Goal: Task Accomplishment & Management: Use online tool/utility

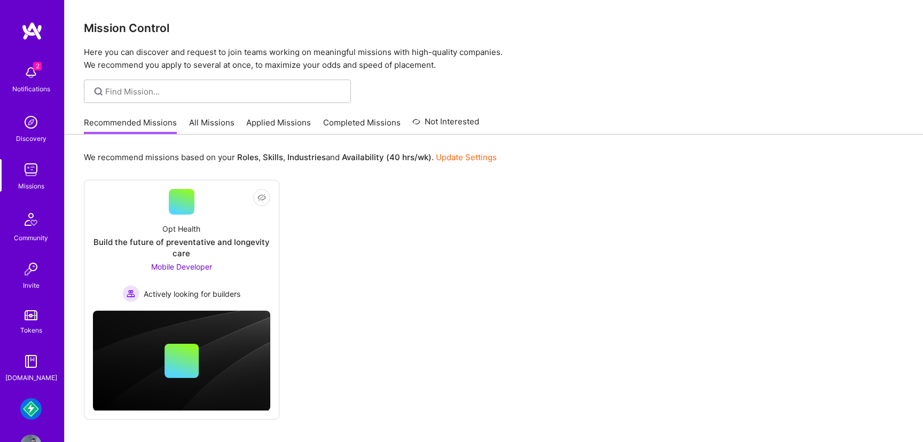
click at [31, 407] on img at bounding box center [30, 409] width 21 height 21
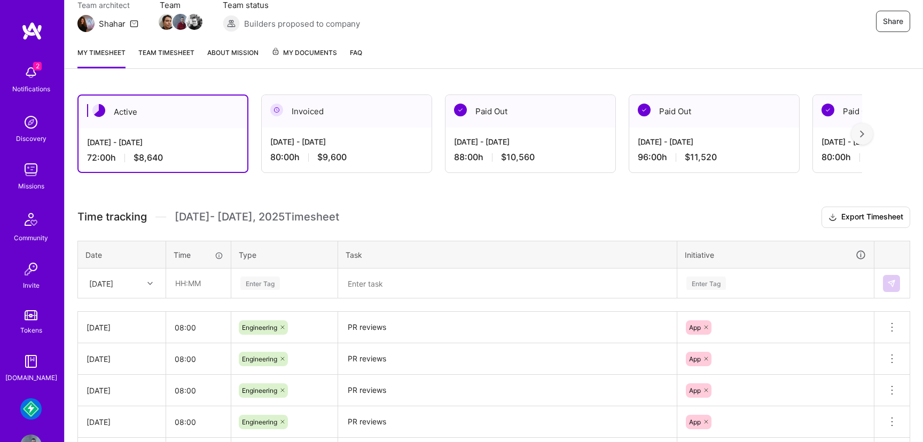
scroll to position [132, 0]
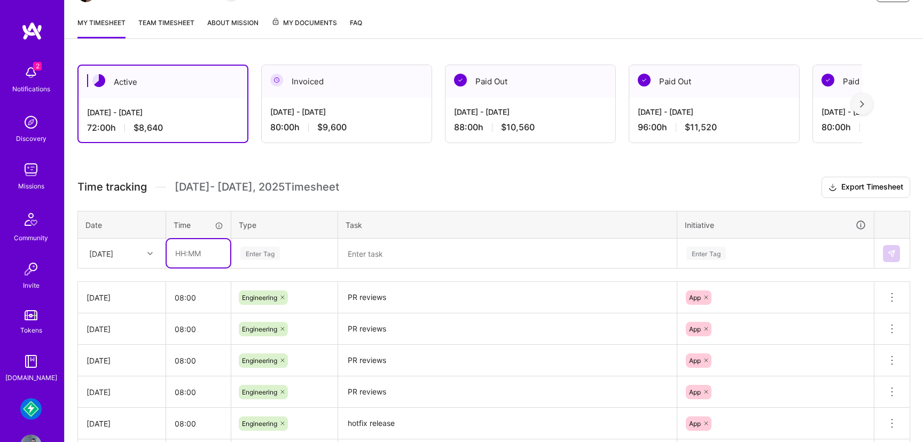
click at [197, 253] on input "text" at bounding box center [199, 253] width 64 height 28
type input "08:00"
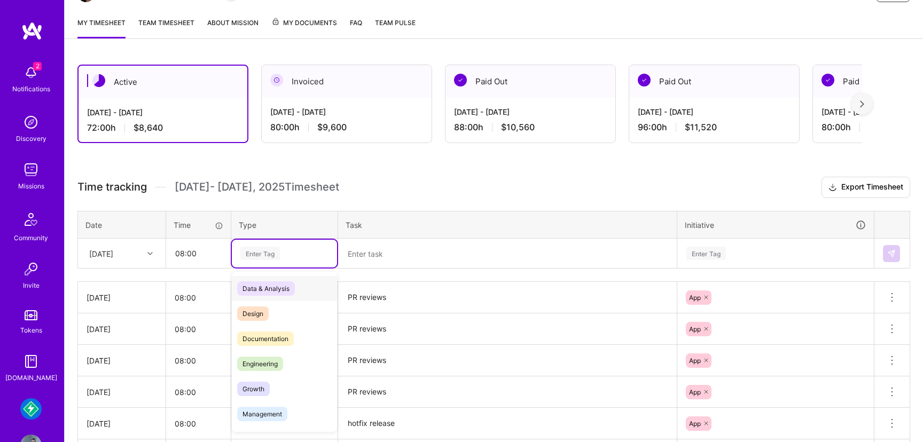
click at [260, 261] on div "Enter Tag" at bounding box center [284, 254] width 105 height 28
click at [257, 364] on span "Engineering" at bounding box center [260, 364] width 46 height 14
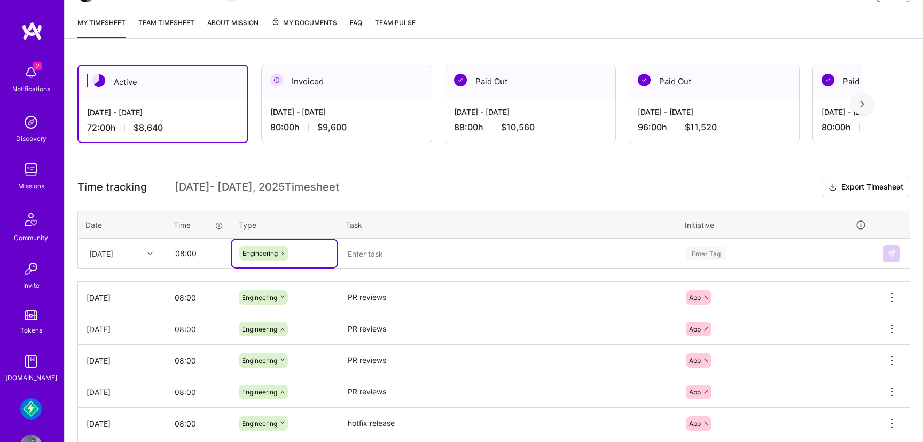
click at [355, 296] on textarea "PR reviews" at bounding box center [507, 297] width 337 height 29
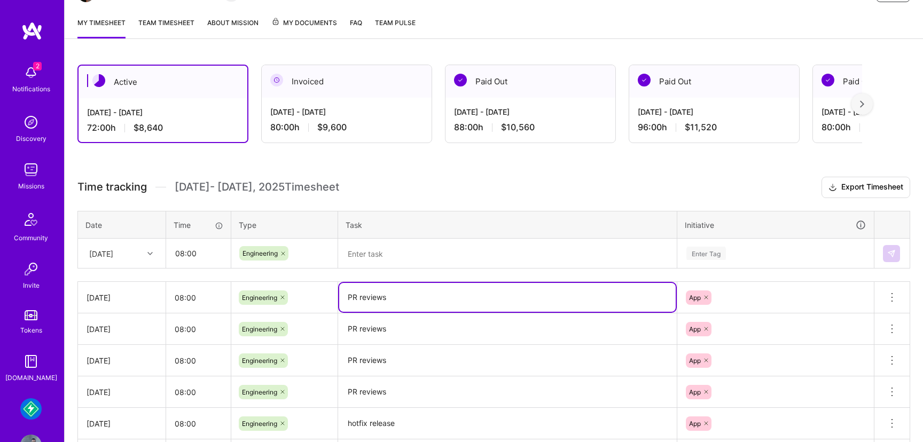
drag, startPoint x: 346, startPoint y: 296, endPoint x: 404, endPoint y: 296, distance: 57.7
click at [404, 296] on textarea "PR reviews" at bounding box center [507, 297] width 337 height 29
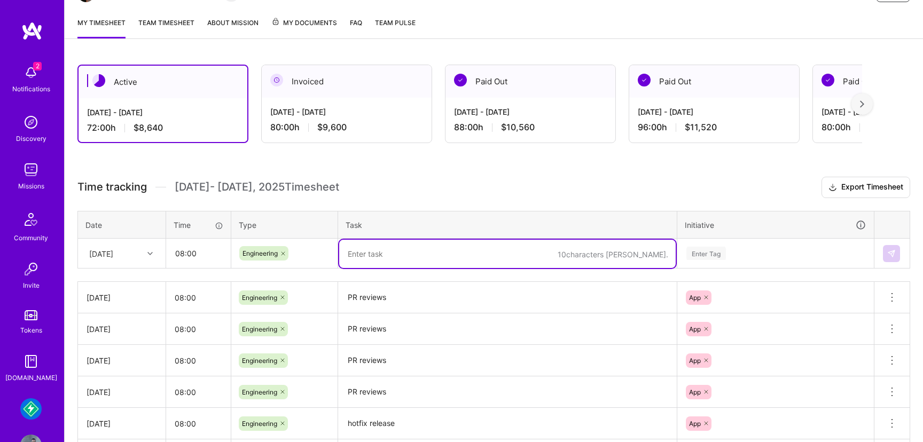
click at [394, 254] on textarea at bounding box center [507, 254] width 337 height 28
paste textarea "PR reviews"
type textarea "PR reviews"
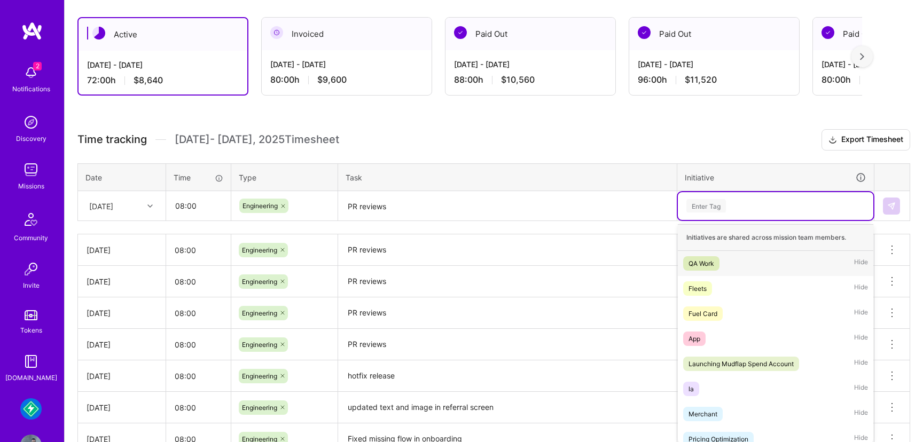
click at [709, 220] on div "option QA Work focused, 1 of 24. 24 results available. Use Up and Down to choos…" at bounding box center [776, 206] width 196 height 28
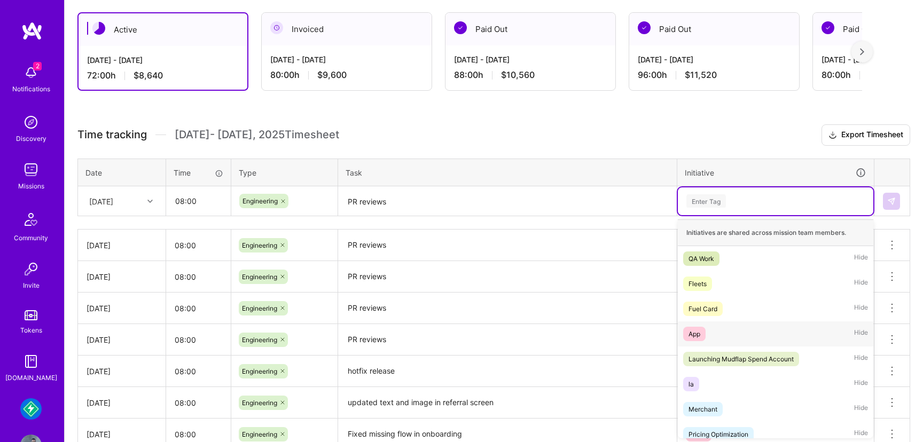
click at [695, 330] on div "App" at bounding box center [695, 334] width 12 height 11
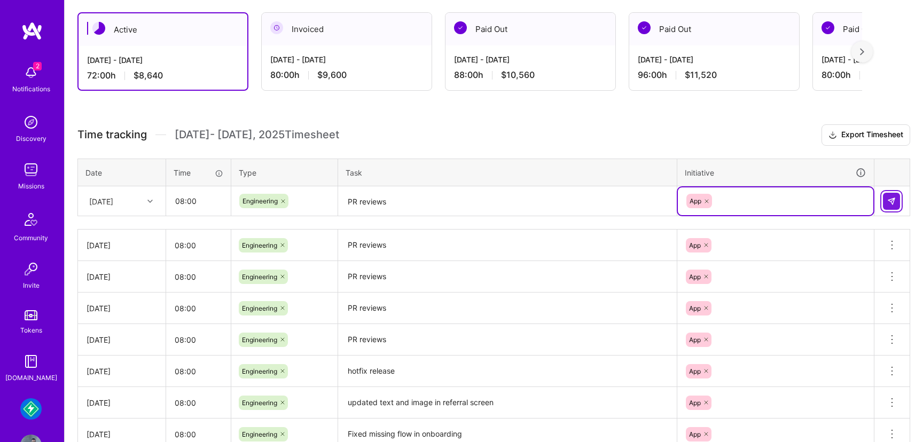
click at [890, 203] on img at bounding box center [892, 201] width 9 height 9
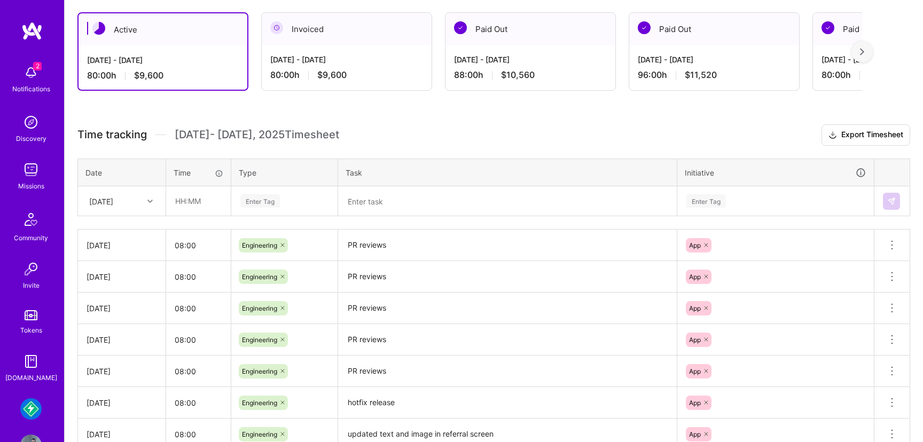
click at [388, 106] on div "Active Sep 1 - Sep 15, 2025 80:00 h $9,600 Invoiced Aug 16 - Aug 31, 2025 80:00…" at bounding box center [494, 312] width 859 height 627
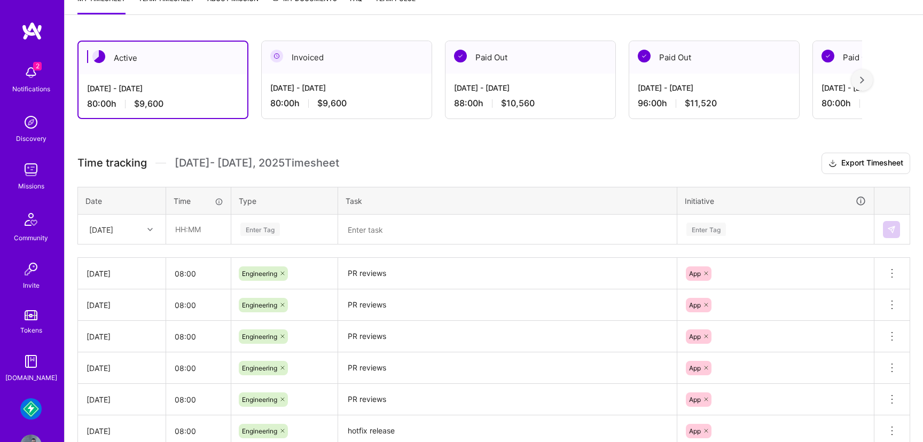
scroll to position [138, 0]
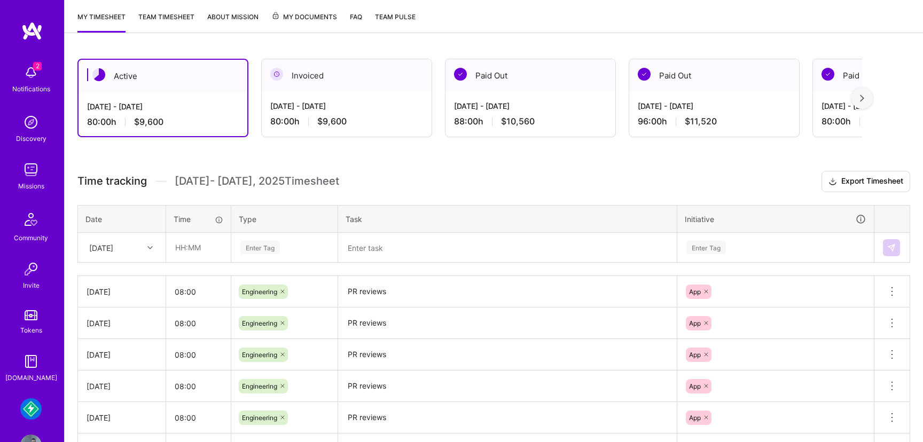
click at [172, 21] on link "Team timesheet" at bounding box center [166, 21] width 56 height 21
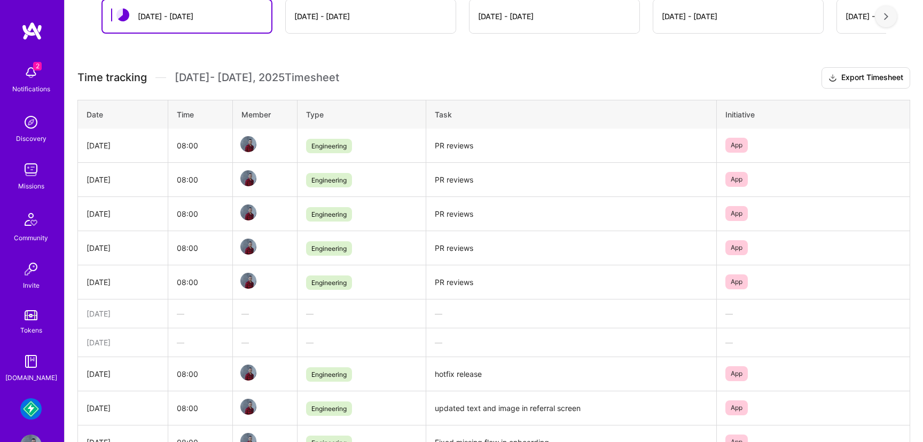
scroll to position [96, 0]
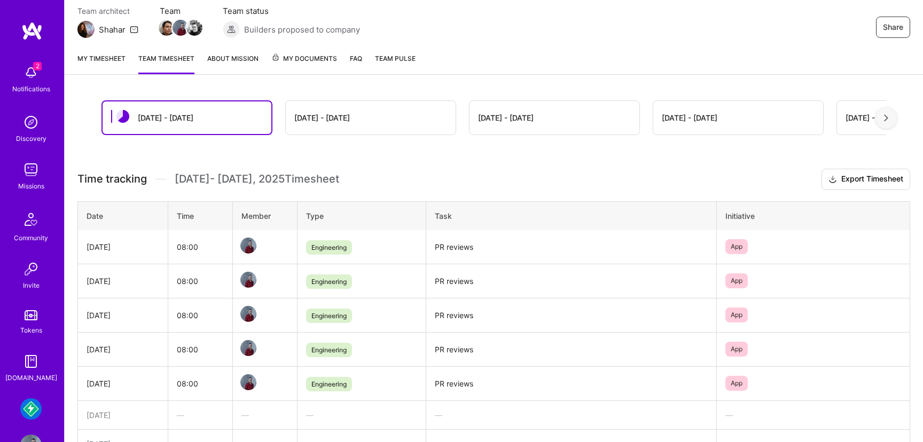
click at [335, 120] on div "Aug 16 - Aug 31" at bounding box center [322, 117] width 56 height 11
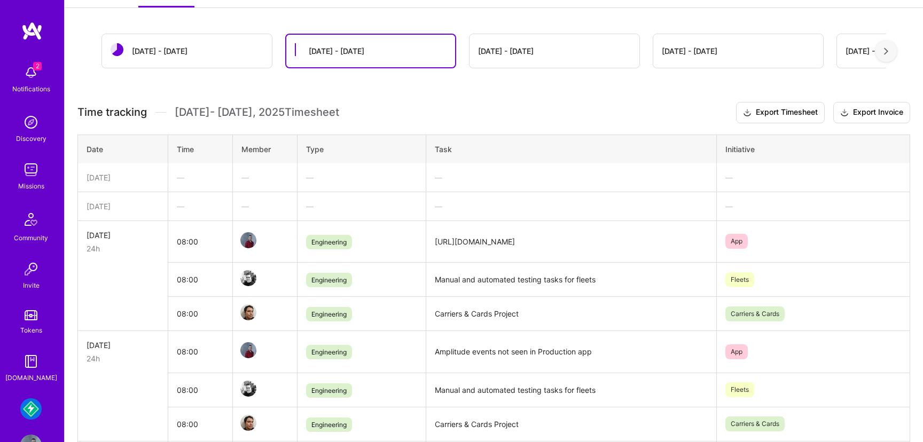
scroll to position [0, 0]
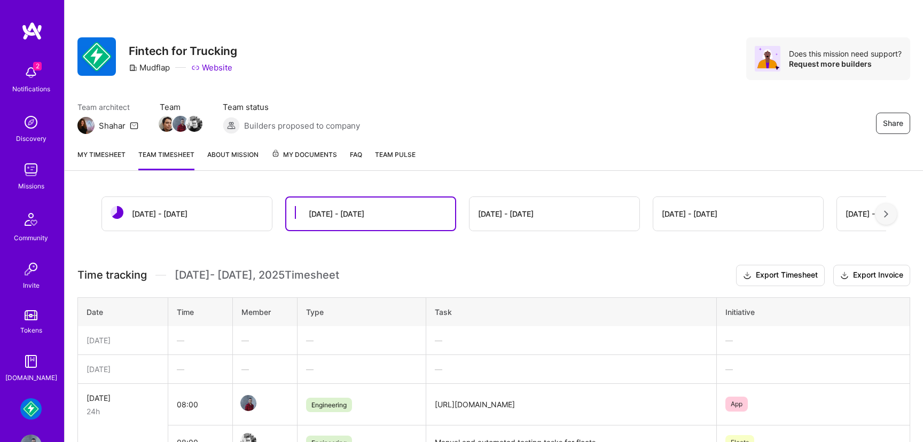
click at [88, 153] on link "My timesheet" at bounding box center [101, 159] width 48 height 21
